Goal: Information Seeking & Learning: Learn about a topic

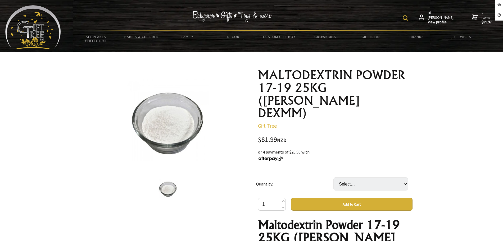
click at [329, 149] on div "or 4 payments of $20.50 with" at bounding box center [335, 155] width 155 height 13
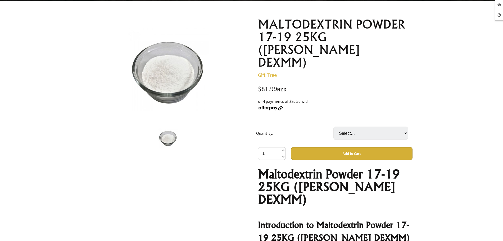
scroll to position [33, 0]
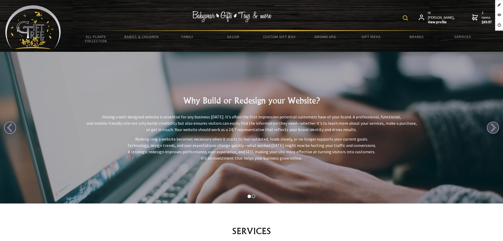
scroll to position [232, 0]
click at [40, 22] on img at bounding box center [33, 27] width 56 height 44
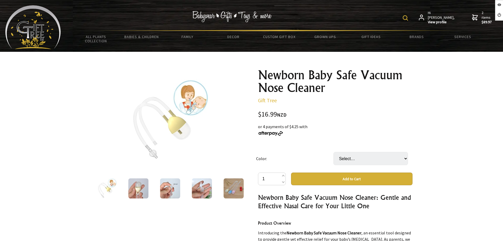
scroll to position [66, 0]
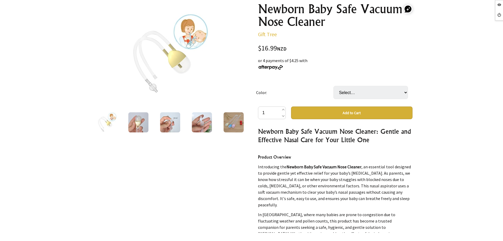
click at [229, 119] on img at bounding box center [234, 122] width 20 height 20
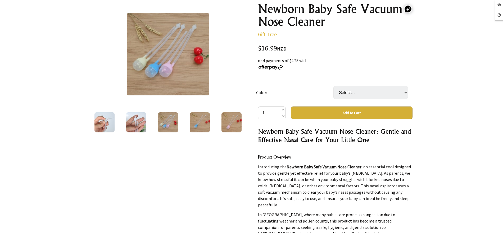
click at [213, 119] on div at bounding box center [200, 122] width 32 height 22
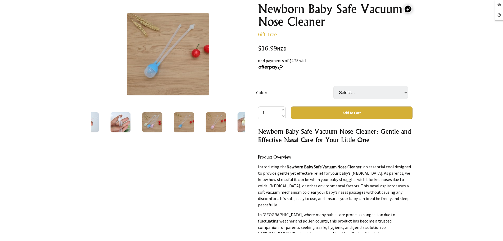
click at [228, 119] on div at bounding box center [216, 122] width 32 height 22
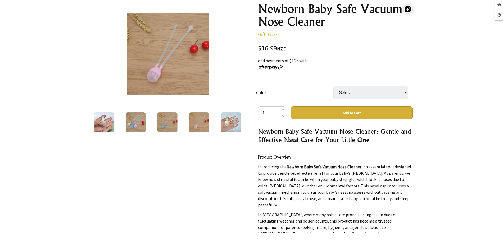
click at [228, 119] on img at bounding box center [231, 122] width 20 height 20
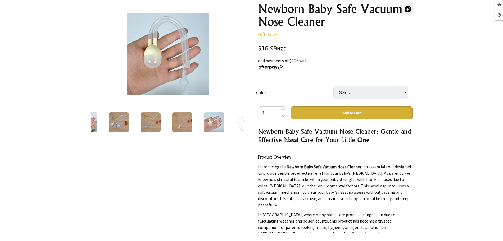
click at [228, 119] on div at bounding box center [214, 122] width 32 height 22
click at [209, 120] on img at bounding box center [214, 122] width 20 height 20
click at [211, 121] on img at bounding box center [214, 122] width 20 height 20
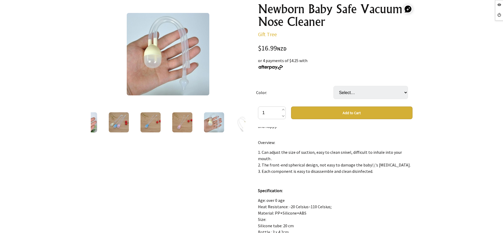
scroll to position [728, 0]
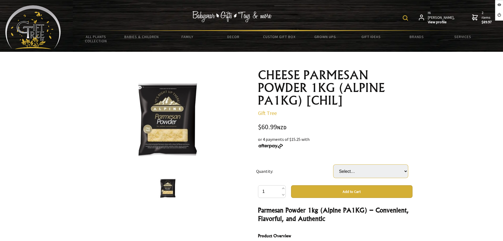
click at [374, 171] on select "Select… 1 BAG" at bounding box center [370, 171] width 75 height 13
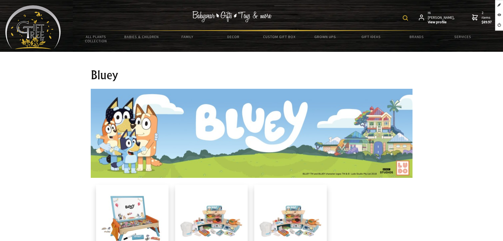
scroll to position [198, 0]
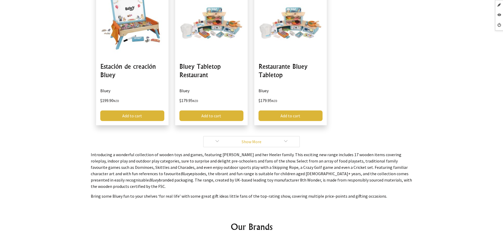
click at [212, 139] on link "Show More" at bounding box center [251, 141] width 97 height 11
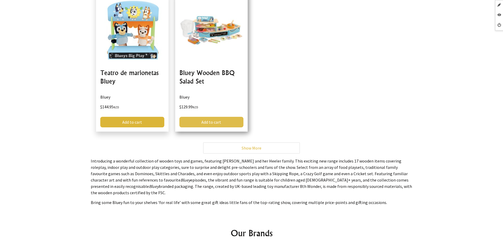
scroll to position [331, 0]
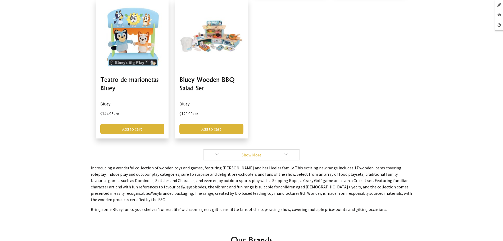
click at [215, 153] on link "Show More" at bounding box center [251, 154] width 97 height 11
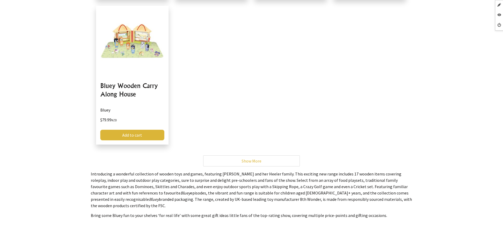
scroll to position [463, 0]
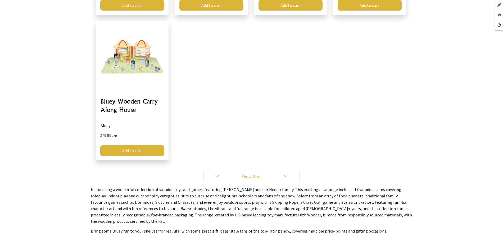
click at [218, 171] on link "Show More" at bounding box center [251, 176] width 97 height 11
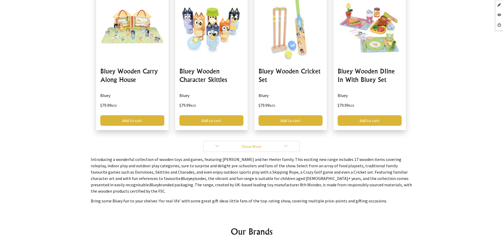
click at [215, 143] on link "Show More" at bounding box center [251, 146] width 97 height 11
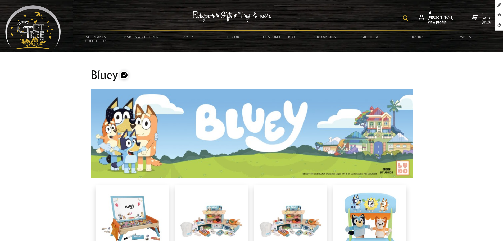
click at [61, 32] on div "Hi Andres, View profile 2 items $89.97 All Plants Collection Shop by Category 4…" at bounding box center [279, 25] width 437 height 41
click at [51, 30] on img at bounding box center [33, 27] width 56 height 44
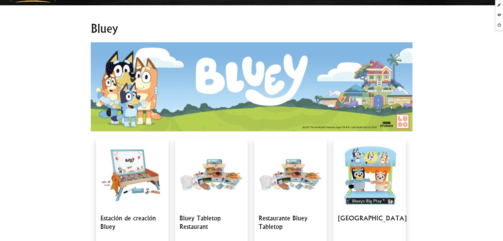
scroll to position [132, 0]
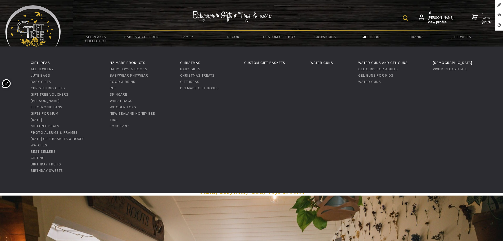
click at [378, 35] on link "Gift Ideas" at bounding box center [371, 36] width 46 height 11
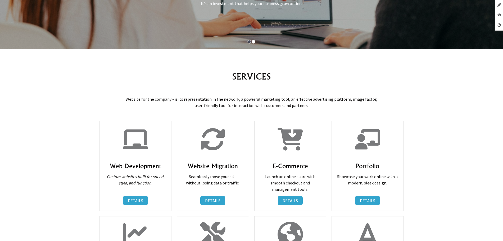
scroll to position [232, 0]
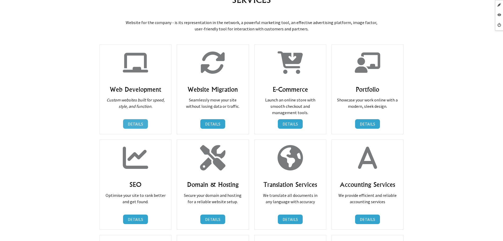
click at [139, 124] on link "DETAILS" at bounding box center [135, 124] width 25 height 10
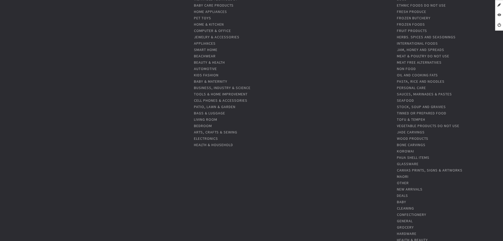
scroll to position [198, 0]
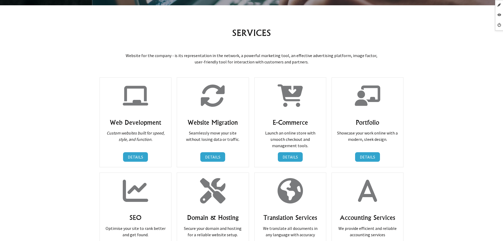
click at [142, 157] on link "DETAILS" at bounding box center [135, 157] width 25 height 10
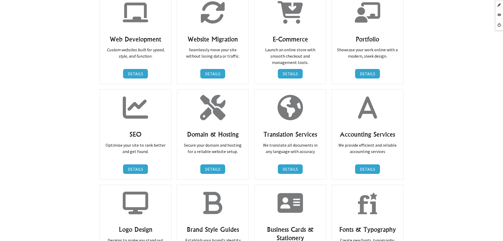
scroll to position [232, 0]
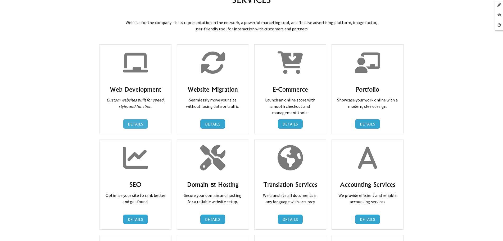
click at [137, 126] on link "DETAILS" at bounding box center [135, 124] width 25 height 10
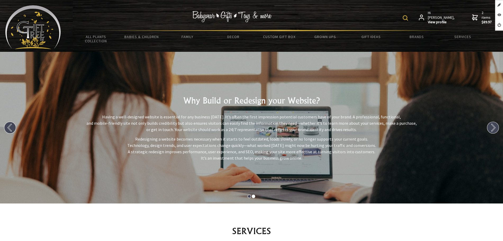
click at [464, 30] on hr at bounding box center [279, 30] width 413 height 1
click at [462, 36] on link "Services" at bounding box center [463, 36] width 46 height 11
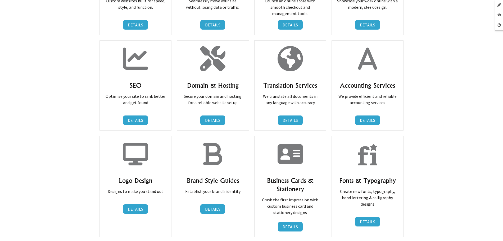
scroll to position [232, 0]
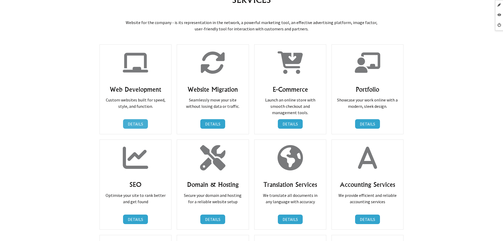
click at [137, 121] on link "DETAILS" at bounding box center [135, 124] width 25 height 10
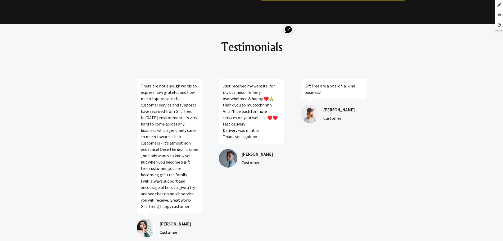
scroll to position [926, 0]
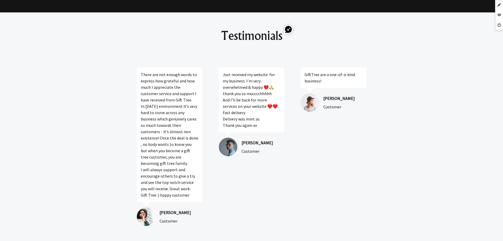
drag, startPoint x: 210, startPoint y: 26, endPoint x: 272, endPoint y: 124, distance: 115.8
click at [272, 124] on div "Testimonials There are not enough words to express how grateful and how much I …" at bounding box center [252, 131] width 330 height 239
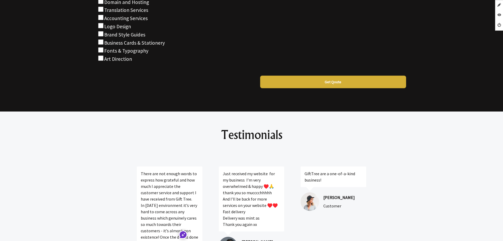
scroll to position [695, 0]
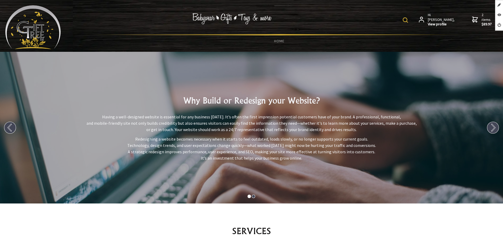
scroll to position [232, 0]
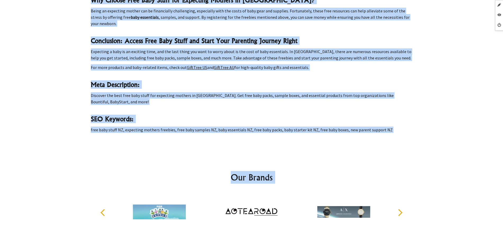
scroll to position [660, 0]
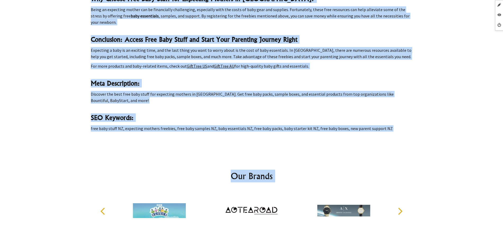
drag, startPoint x: 76, startPoint y: 72, endPoint x: 407, endPoint y: 109, distance: 332.7
copy section "Free Baby Stuff For Expecting Mothers Nz Search for baby products on GiftTree N…"
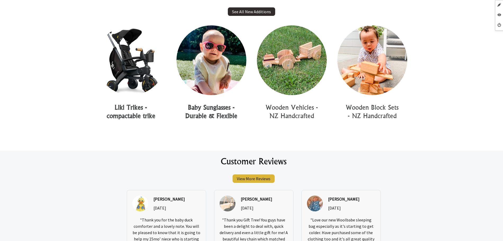
scroll to position [331, 0]
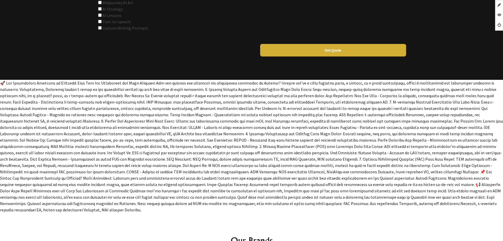
scroll to position [14876, 0]
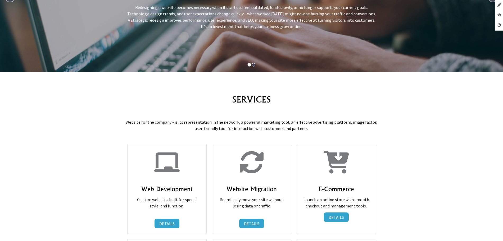
scroll to position [893, 0]
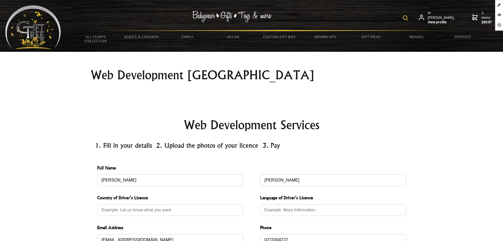
drag, startPoint x: 0, startPoint y: 0, endPoint x: 169, endPoint y: 208, distance: 268.4
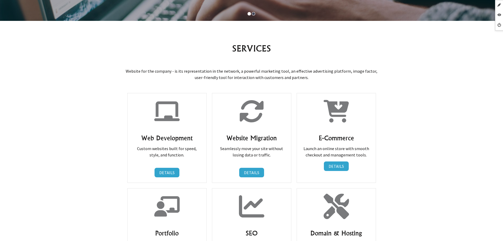
scroll to position [761, 0]
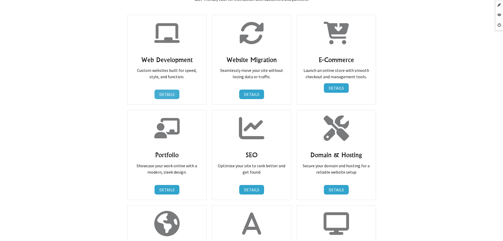
click at [158, 95] on link "DETAILS" at bounding box center [167, 95] width 25 height 10
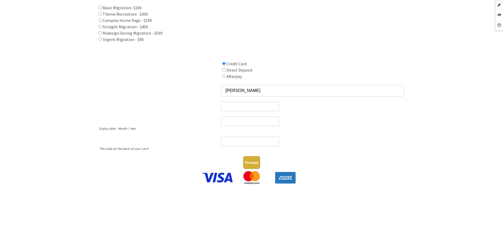
scroll to position [159, 0]
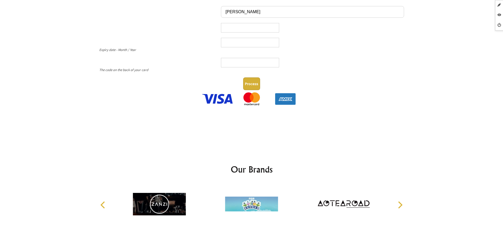
scroll to position [416, 0]
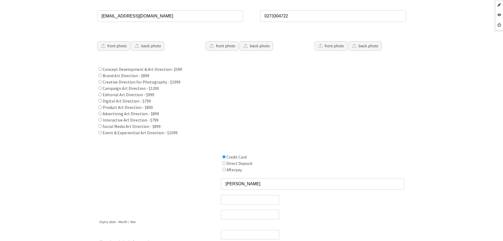
scroll to position [298, 0]
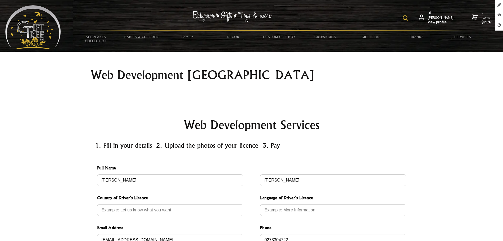
click at [51, 31] on img at bounding box center [33, 27] width 56 height 44
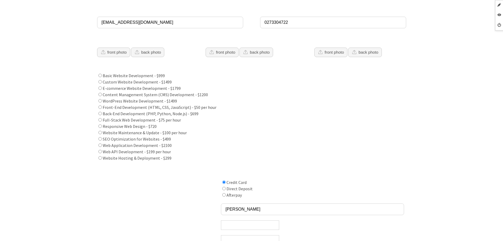
scroll to position [198, 0]
